Goal: Task Accomplishment & Management: Manage account settings

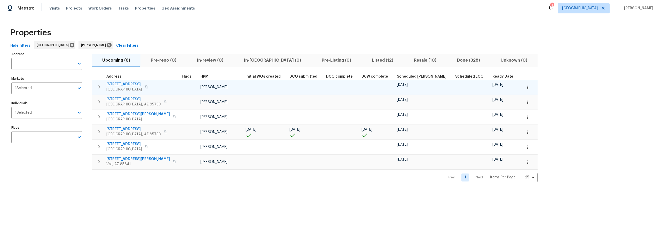
click at [122, 84] on span "[STREET_ADDRESS]" at bounding box center [124, 84] width 36 height 5
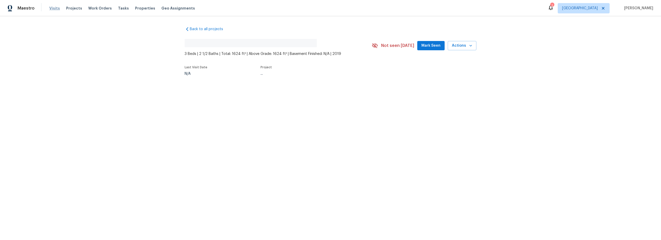
click at [57, 9] on span "Visits" at bounding box center [54, 8] width 11 height 5
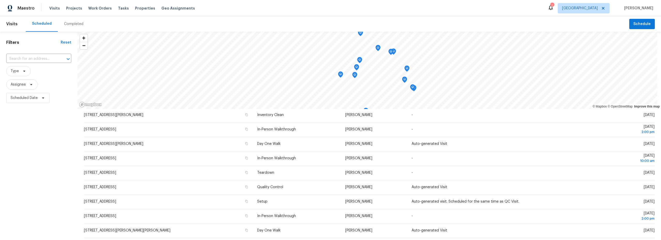
click at [76, 26] on div "Completed" at bounding box center [73, 23] width 19 height 5
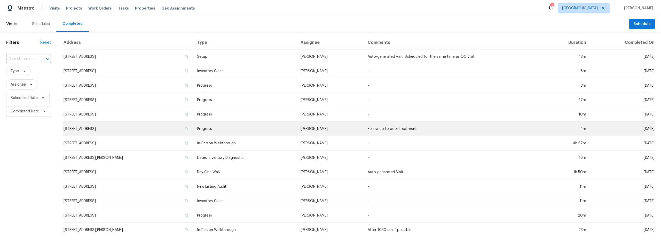
click at [277, 132] on td "Progress" at bounding box center [245, 129] width 104 height 14
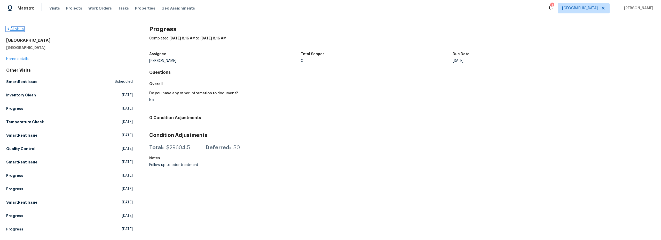
click at [20, 30] on link "All visits" at bounding box center [15, 29] width 18 height 4
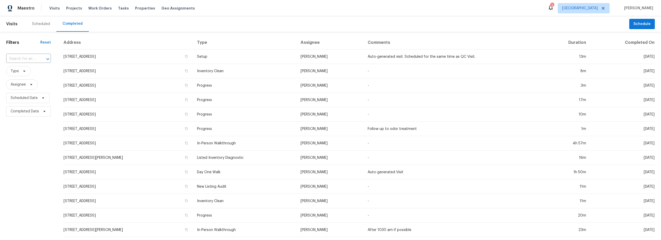
click at [38, 24] on div "Scheduled" at bounding box center [41, 23] width 18 height 5
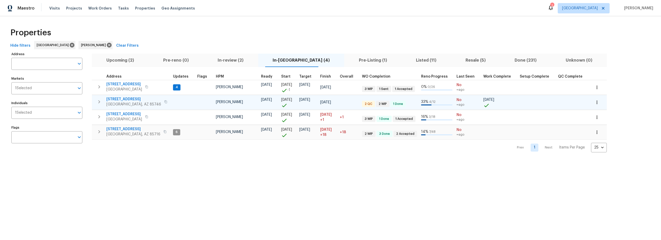
click at [138, 99] on span "[STREET_ADDRESS]" at bounding box center [133, 99] width 55 height 5
click at [347, 62] on span "Pre-Listing (1)" at bounding box center [372, 60] width 51 height 7
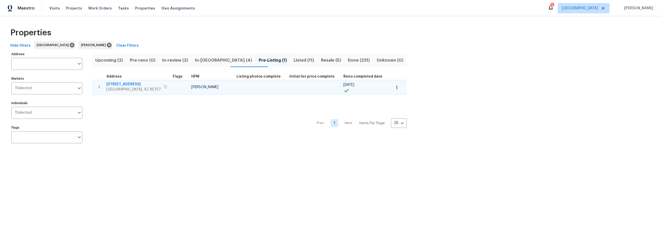
click at [135, 83] on span "6457 W Smoky Falls Way" at bounding box center [133, 84] width 54 height 5
click at [129, 84] on span "6457 W Smoky Falls Way" at bounding box center [133, 84] width 54 height 5
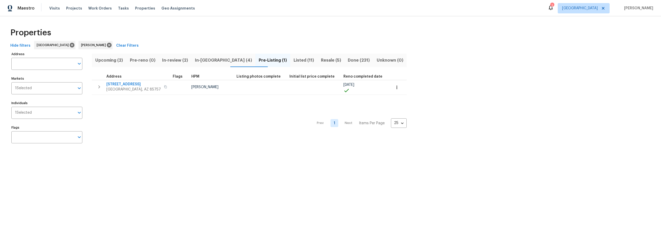
click at [222, 36] on div "Properties" at bounding box center [330, 33] width 644 height 17
click at [247, 35] on div "Properties" at bounding box center [330, 33] width 644 height 17
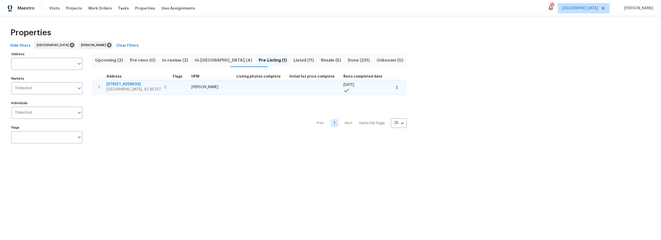
click at [142, 84] on span "6457 W Smoky Falls Way" at bounding box center [133, 84] width 54 height 5
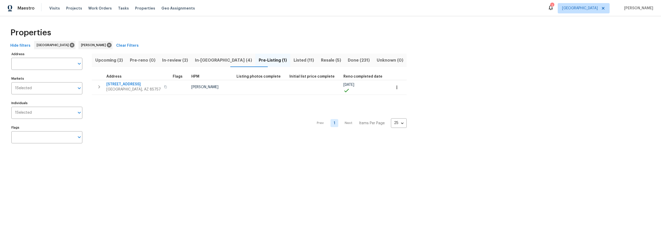
click at [214, 60] on span "In-reno (4)" at bounding box center [223, 60] width 58 height 7
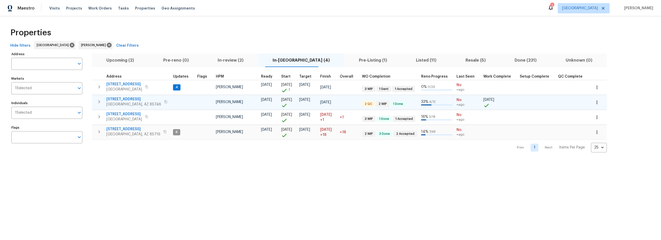
click at [131, 99] on span "7349 S Avenida Perlina" at bounding box center [133, 99] width 55 height 5
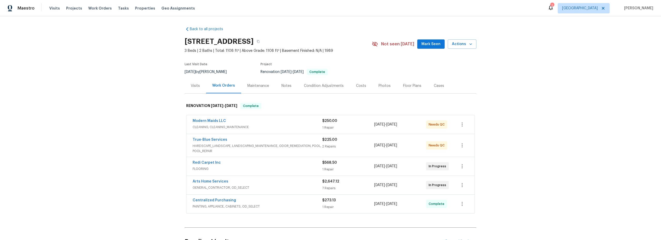
drag, startPoint x: 282, startPoint y: 84, endPoint x: 283, endPoint y: 87, distance: 2.9
click at [283, 84] on div "Notes" at bounding box center [286, 85] width 10 height 5
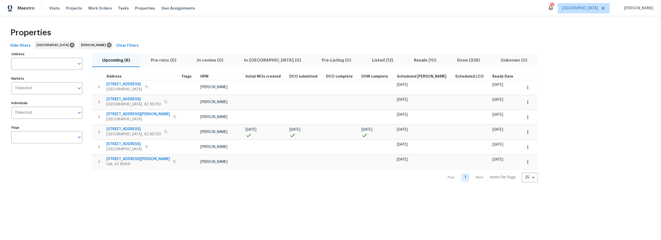
click at [407, 60] on span "Resale (10)" at bounding box center [425, 60] width 37 height 7
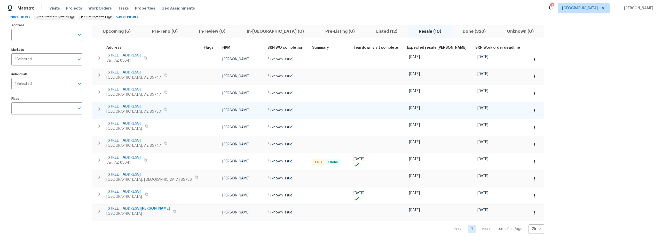
scroll to position [35, 0]
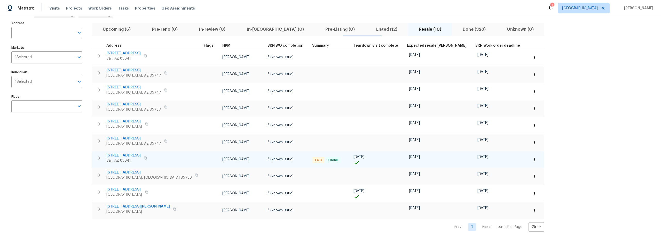
click at [135, 153] on span "[STREET_ADDRESS]" at bounding box center [123, 155] width 34 height 5
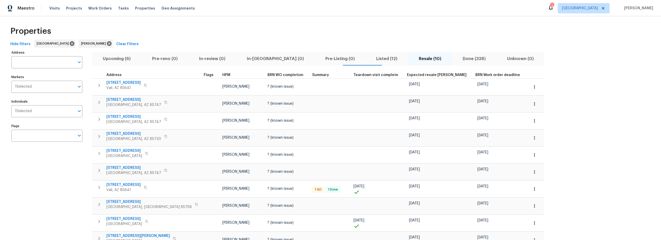
scroll to position [0, 0]
drag, startPoint x: 122, startPoint y: 61, endPoint x: 140, endPoint y: 69, distance: 20.1
click at [122, 61] on span "Upcoming (6)" at bounding box center [116, 60] width 43 height 7
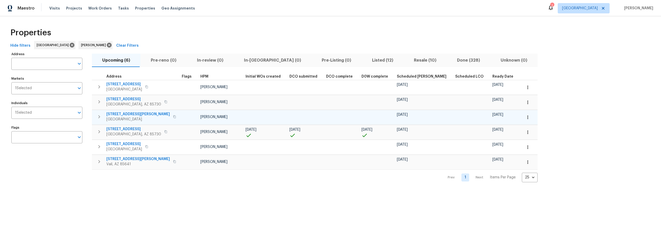
click at [525, 118] on icon "button" at bounding box center [527, 117] width 5 height 5
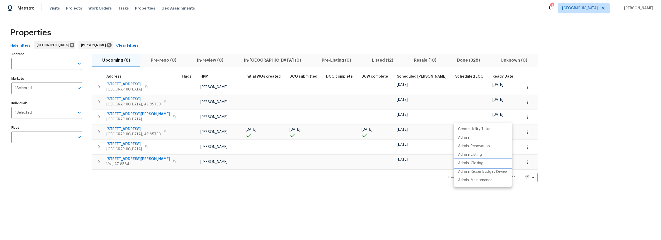
click at [477, 164] on p "Admin: Closing" at bounding box center [470, 163] width 25 height 5
click at [254, 49] on div at bounding box center [330, 120] width 661 height 240
click at [246, 29] on div "Properties" at bounding box center [330, 33] width 644 height 17
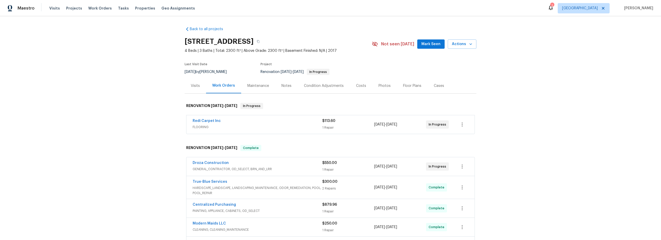
click at [192, 85] on div "Visits" at bounding box center [195, 85] width 9 height 5
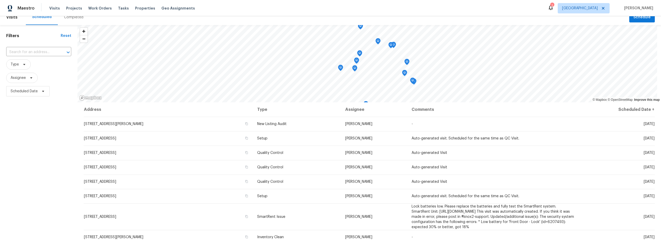
scroll to position [8, 0]
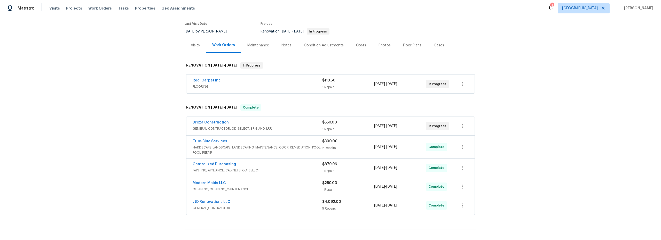
scroll to position [46, 0]
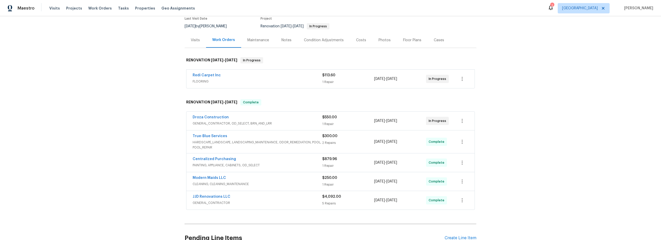
click at [196, 40] on div "Visits" at bounding box center [195, 40] width 9 height 5
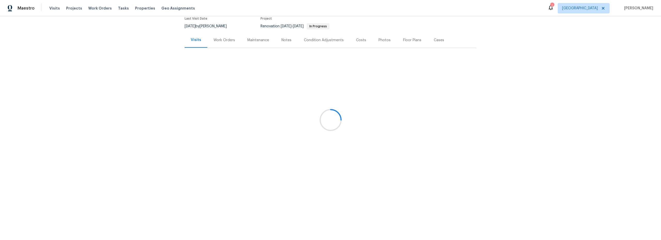
scroll to position [3, 0]
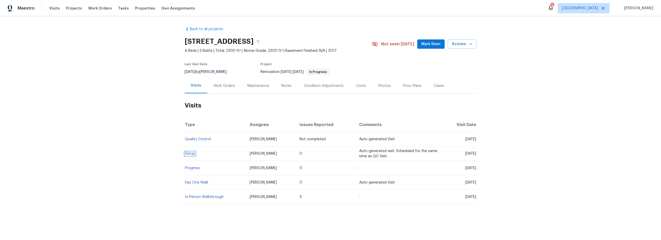
drag, startPoint x: 190, startPoint y: 151, endPoint x: 211, endPoint y: 153, distance: 21.0
click at [191, 152] on link "Setup" at bounding box center [190, 154] width 10 height 4
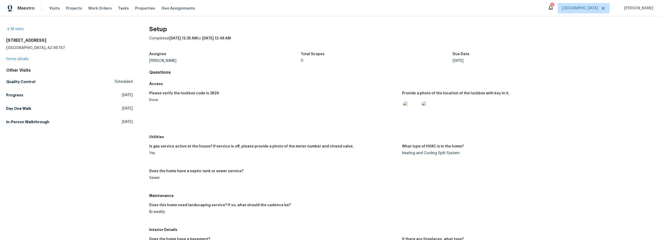
click at [411, 110] on img at bounding box center [411, 109] width 17 height 17
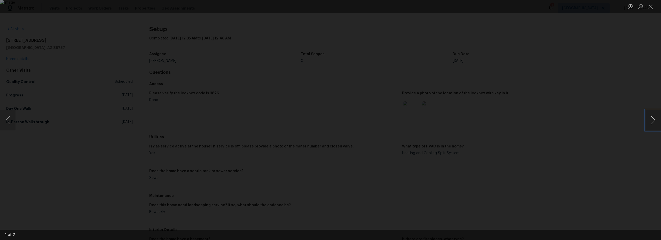
click at [654, 121] on button "Next image" at bounding box center [652, 120] width 15 height 21
click at [650, 10] on button "Close lightbox" at bounding box center [650, 6] width 10 height 9
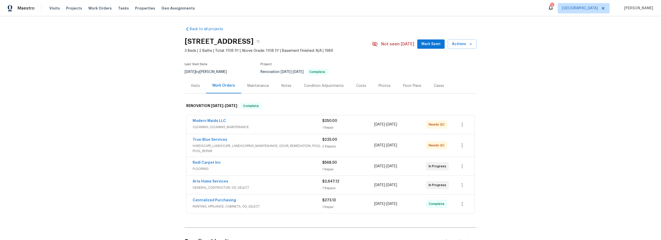
drag, startPoint x: 356, startPoint y: 85, endPoint x: 359, endPoint y: 86, distance: 3.1
click at [356, 85] on div "Costs" at bounding box center [361, 85] width 10 height 5
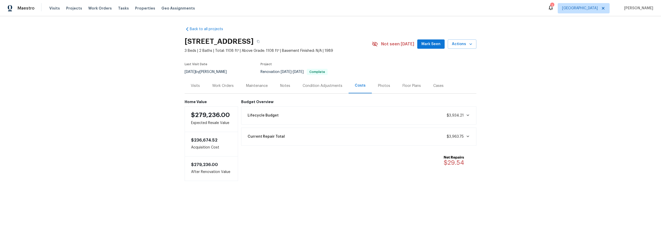
click at [226, 85] on div "Work Orders" at bounding box center [222, 85] width 21 height 5
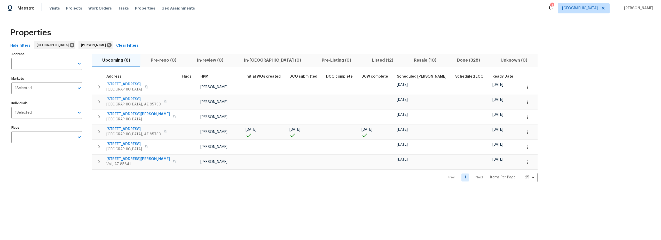
click at [376, 37] on div "Properties" at bounding box center [330, 33] width 644 height 17
